Goal: Task Accomplishment & Management: Complete application form

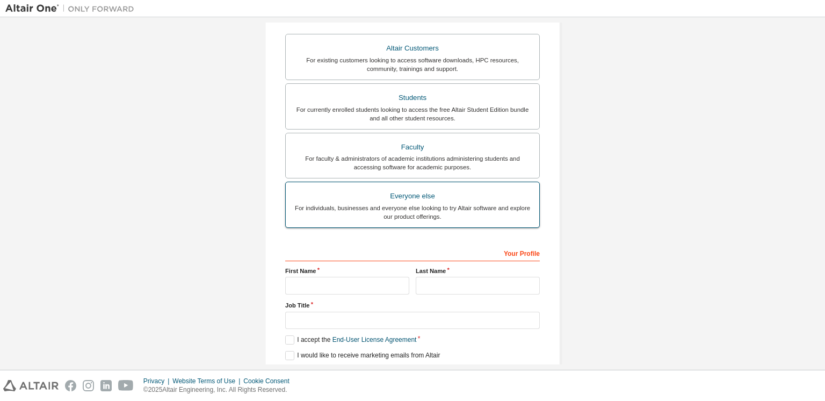
scroll to position [204, 0]
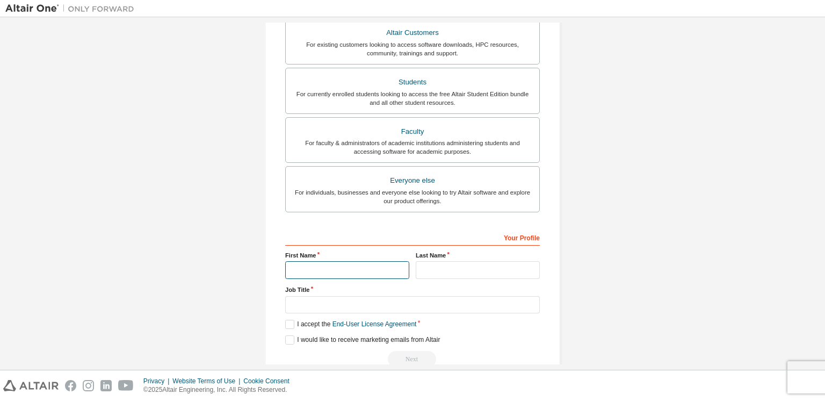
click at [343, 266] on input "text" at bounding box center [347, 270] width 124 height 18
type input "*****"
click at [425, 275] on input "text" at bounding box center [478, 270] width 124 height 18
type input "**********"
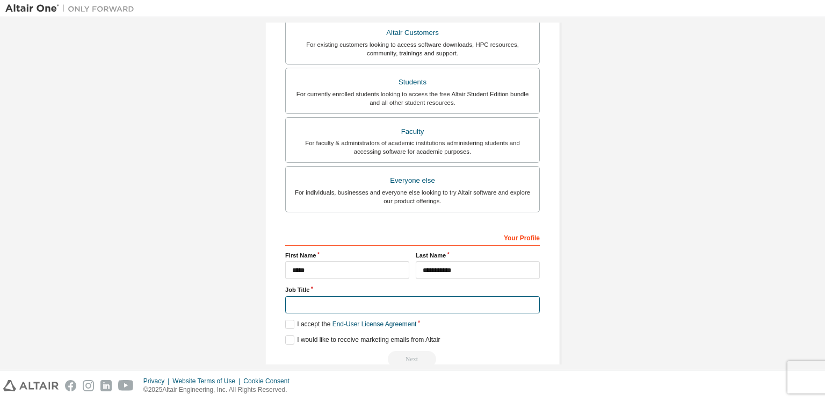
click at [332, 308] on input "text" at bounding box center [412, 305] width 255 height 18
type input "********"
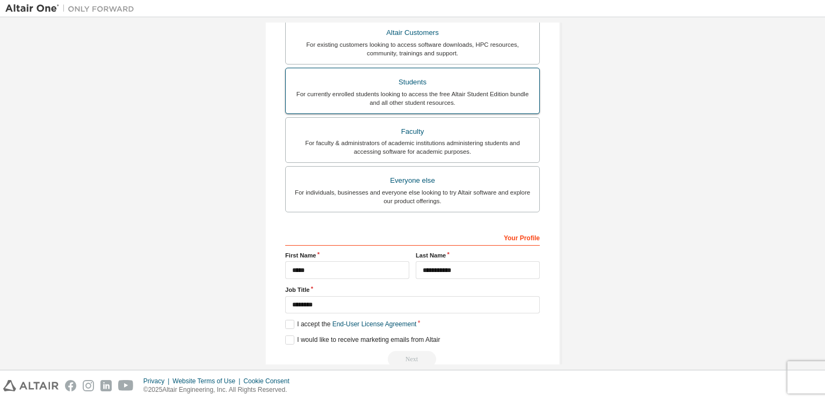
click at [431, 95] on div "For currently enrolled students looking to access the free Altair Student Editi…" at bounding box center [412, 98] width 241 height 17
click at [286, 326] on label "I accept the Academic End-User License Agreement" at bounding box center [364, 324] width 159 height 9
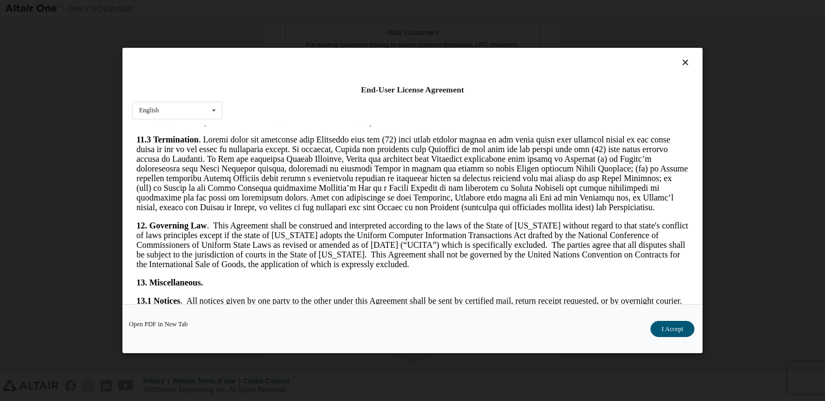
scroll to position [1801, 0]
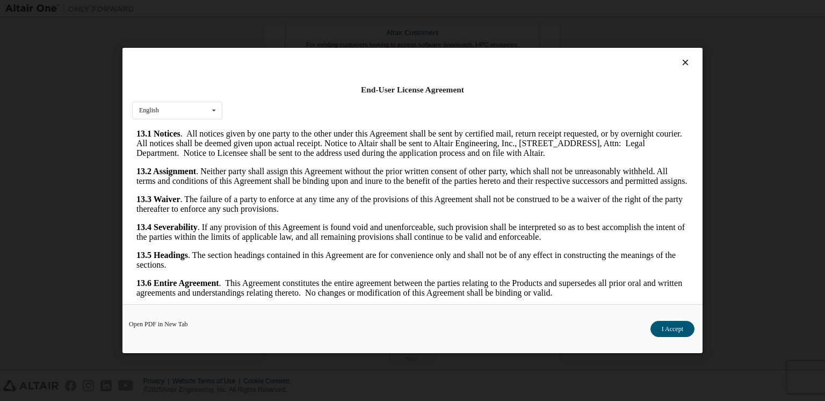
click at [671, 331] on button "I Accept" at bounding box center [673, 329] width 44 height 16
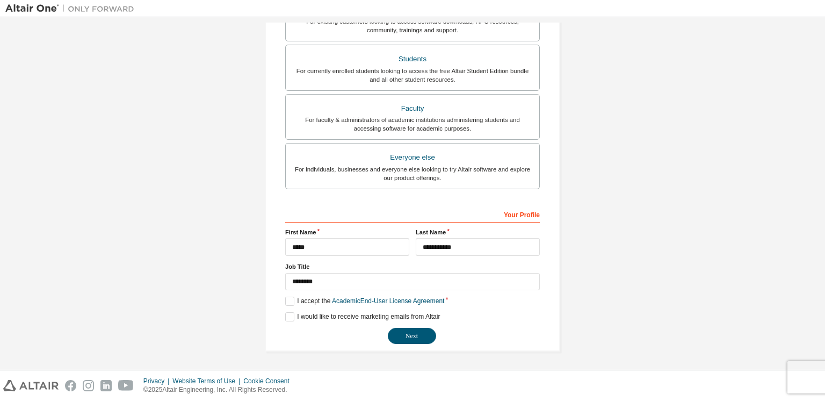
scroll to position [228, 0]
click at [410, 335] on button "Next" at bounding box center [412, 336] width 48 height 16
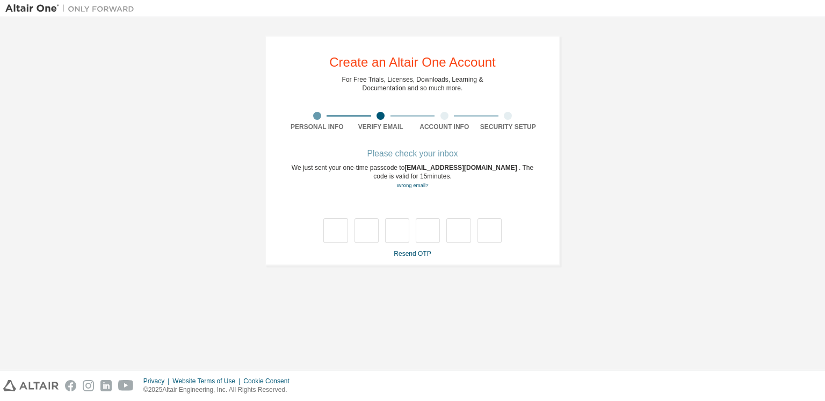
scroll to position [0, 0]
click at [419, 185] on link "Wrong email?" at bounding box center [412, 185] width 32 height 6
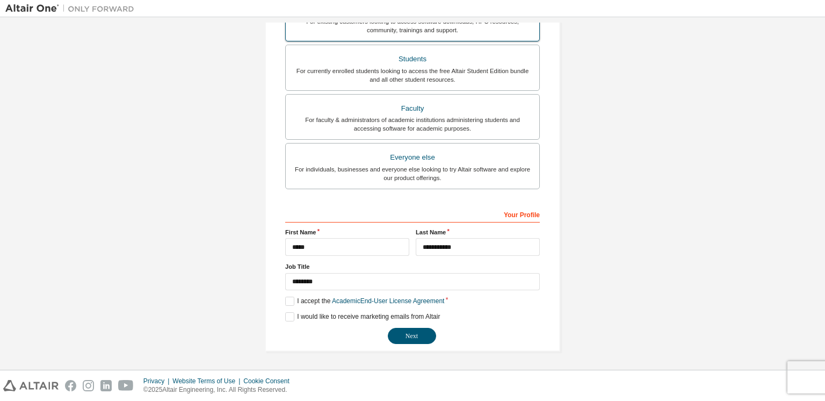
scroll to position [228, 0]
click at [405, 333] on button "Next" at bounding box center [412, 336] width 48 height 16
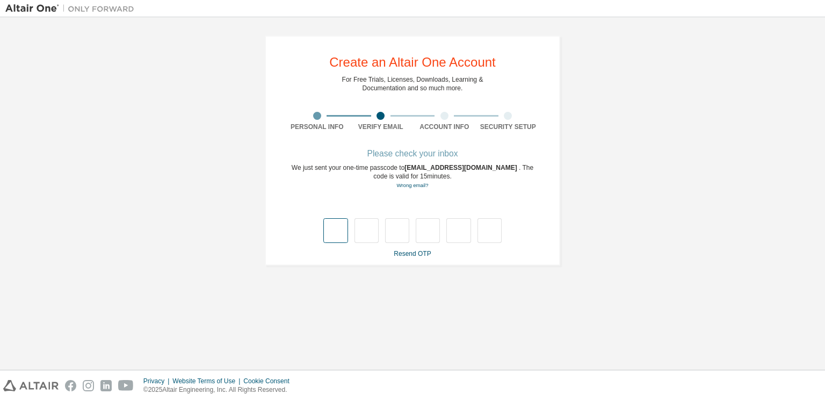
type input "*"
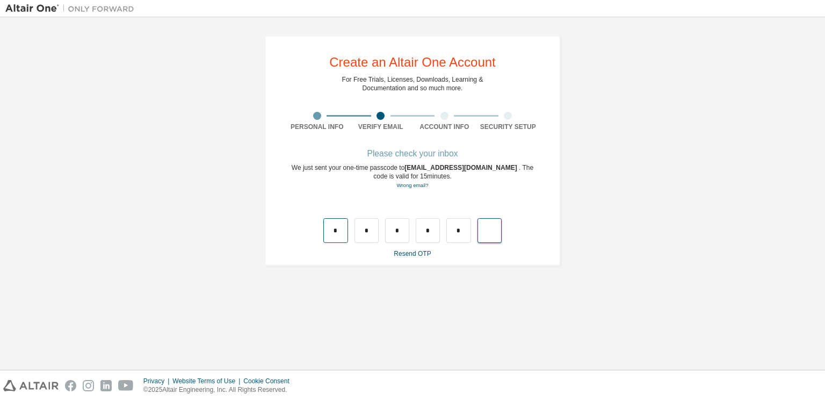
type input "*"
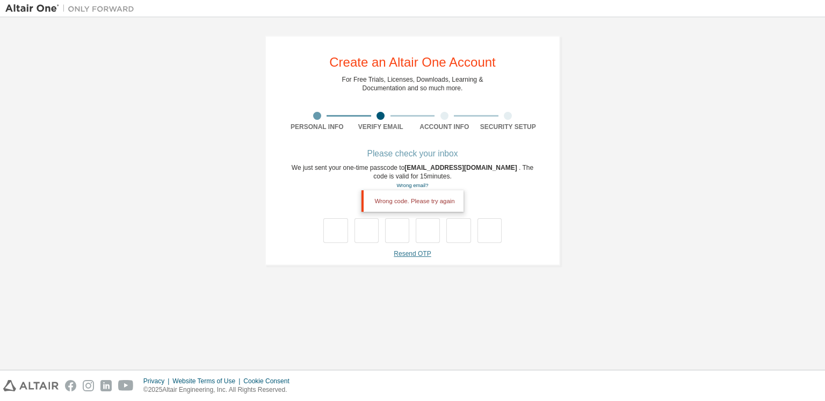
click at [399, 252] on link "Resend OTP" at bounding box center [412, 254] width 37 height 8
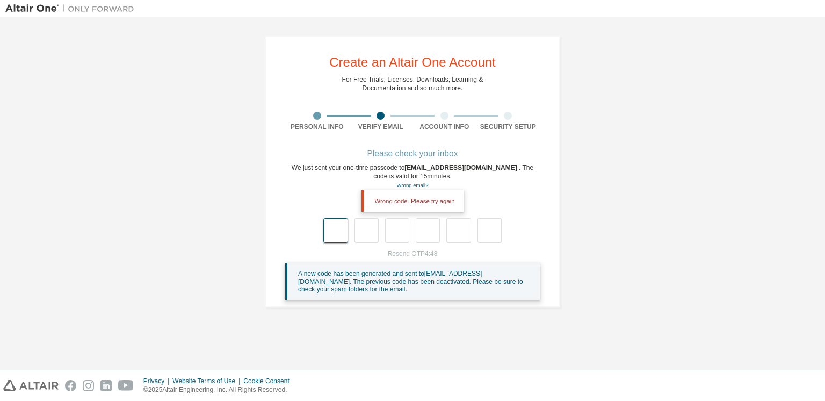
click at [348, 233] on input "text" at bounding box center [335, 230] width 24 height 25
type input "*"
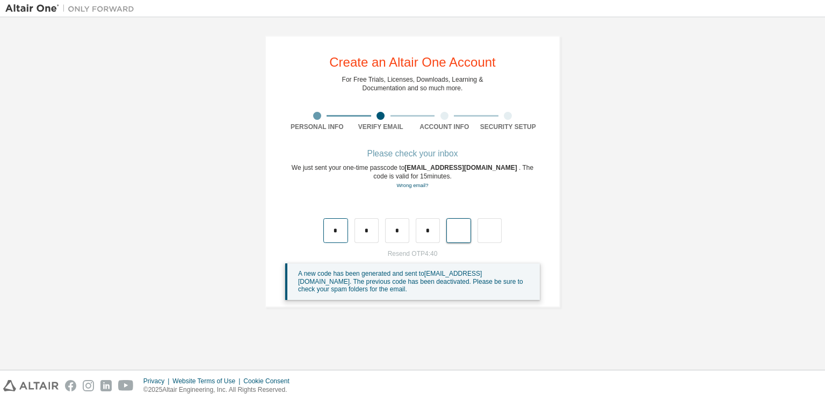
type input "*"
click at [440, 201] on div "Wrong code. Please try again" at bounding box center [413, 200] width 102 height 21
click at [340, 233] on input "text" at bounding box center [335, 230] width 24 height 25
type input "*"
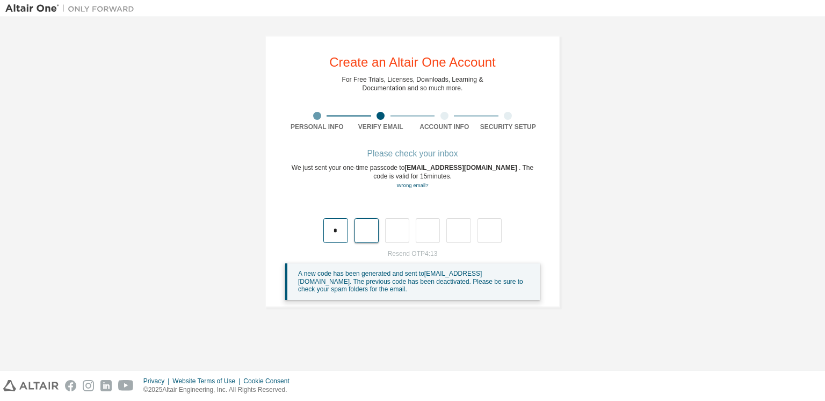
type input "*"
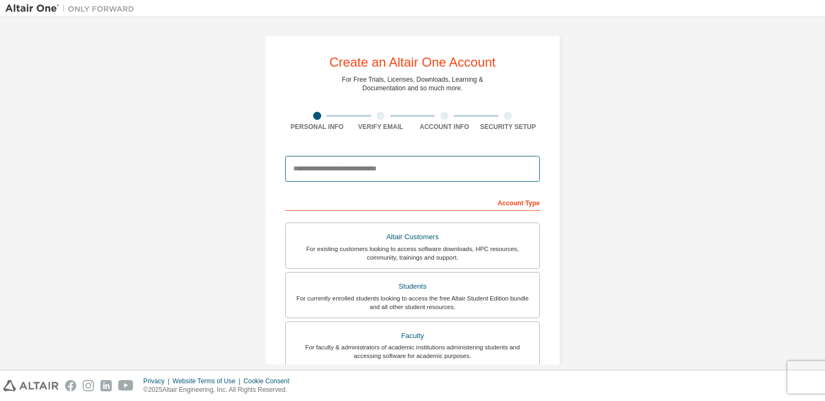
click at [371, 170] on input "email" at bounding box center [412, 169] width 255 height 26
type input "**********"
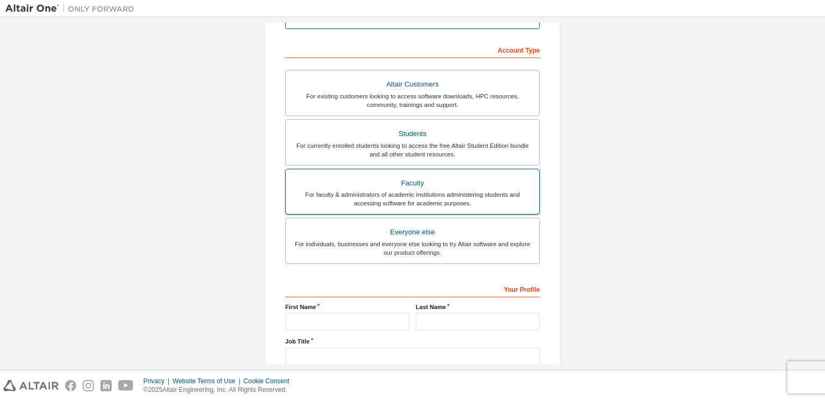
scroll to position [153, 0]
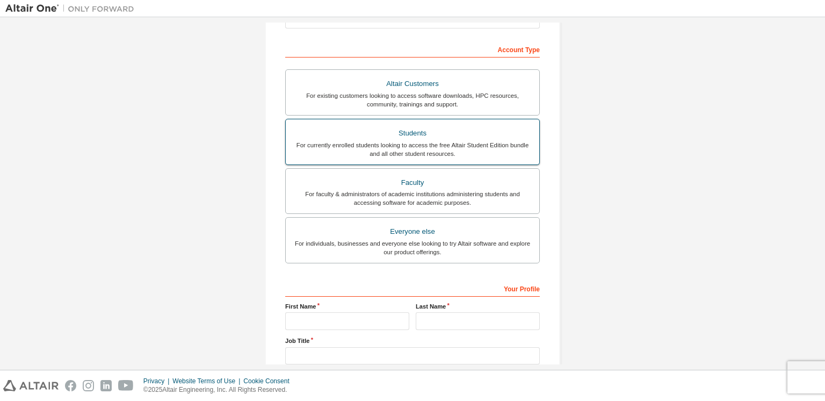
click at [396, 145] on div "For currently enrolled students looking to access the free Altair Student Editi…" at bounding box center [412, 149] width 241 height 17
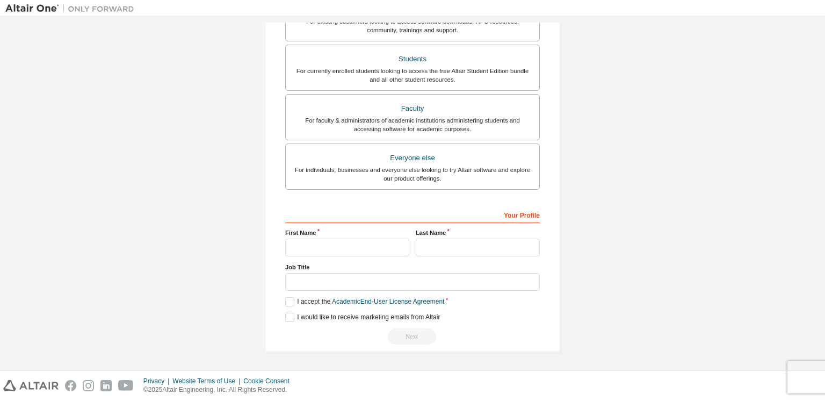
scroll to position [255, 0]
click at [370, 249] on input "text" at bounding box center [347, 247] width 124 height 18
type input "*****"
type input "**********"
click at [341, 286] on input "text" at bounding box center [412, 281] width 255 height 18
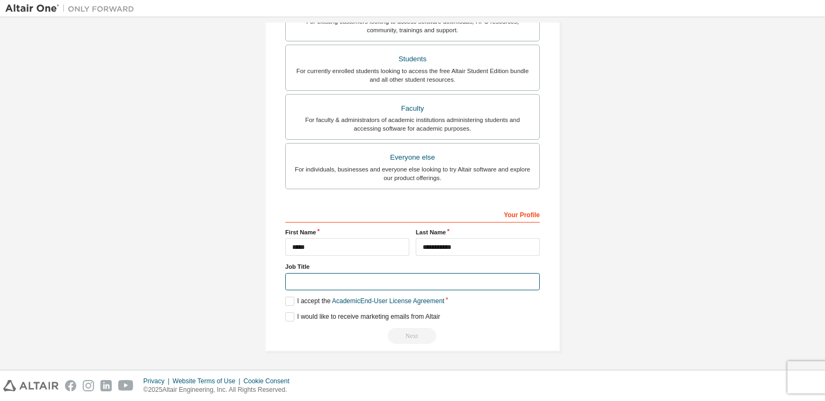
scroll to position [227, 0]
type input "********"
click at [286, 300] on label "I accept the Academic End-User License Agreement" at bounding box center [364, 301] width 159 height 9
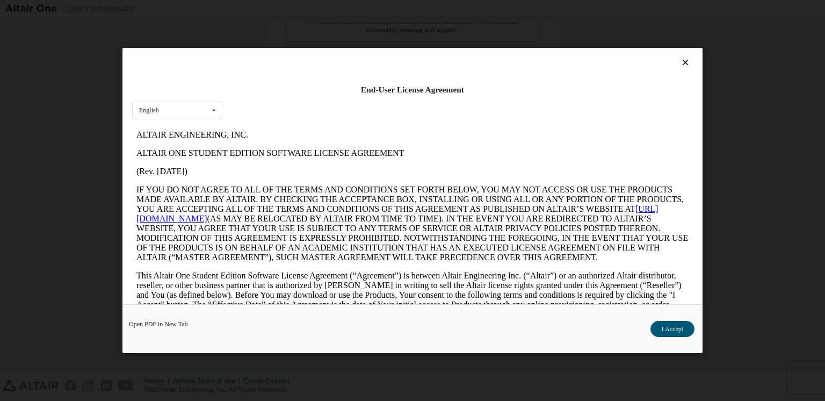
scroll to position [0, 0]
click at [672, 324] on button "I Accept" at bounding box center [673, 329] width 44 height 16
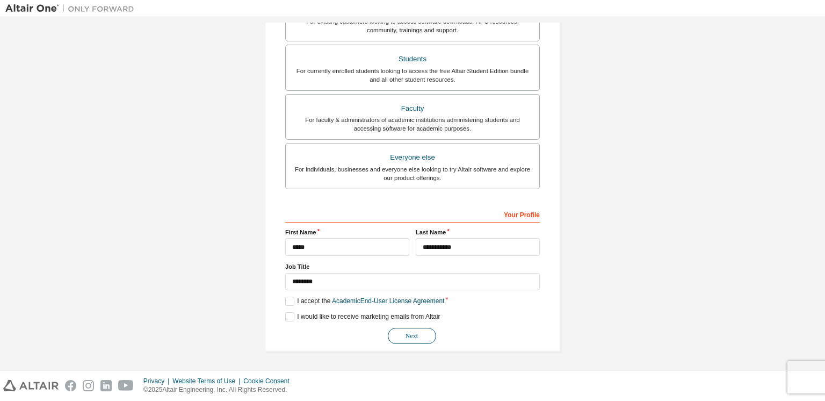
click at [415, 334] on button "Next" at bounding box center [412, 336] width 48 height 16
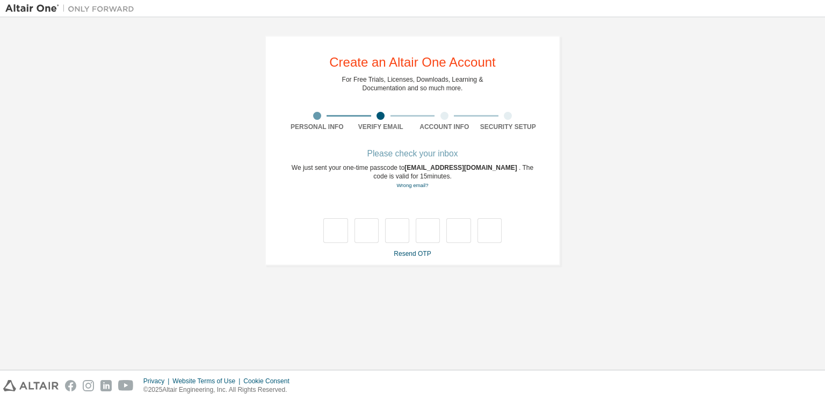
type input "*"
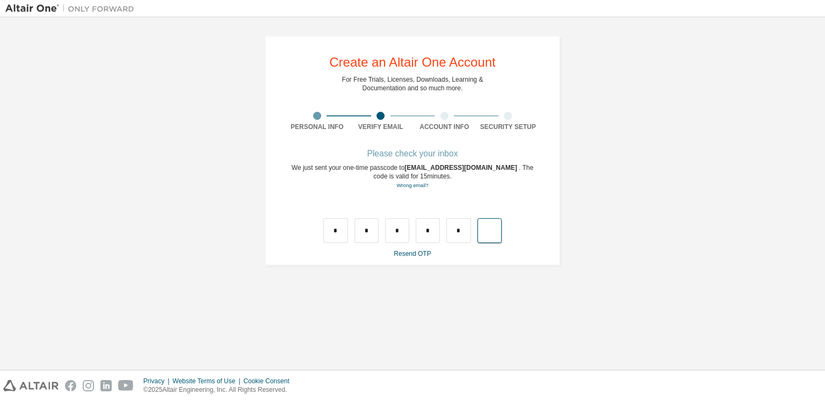
type input "*"
